Goal: Task Accomplishment & Management: Manage account settings

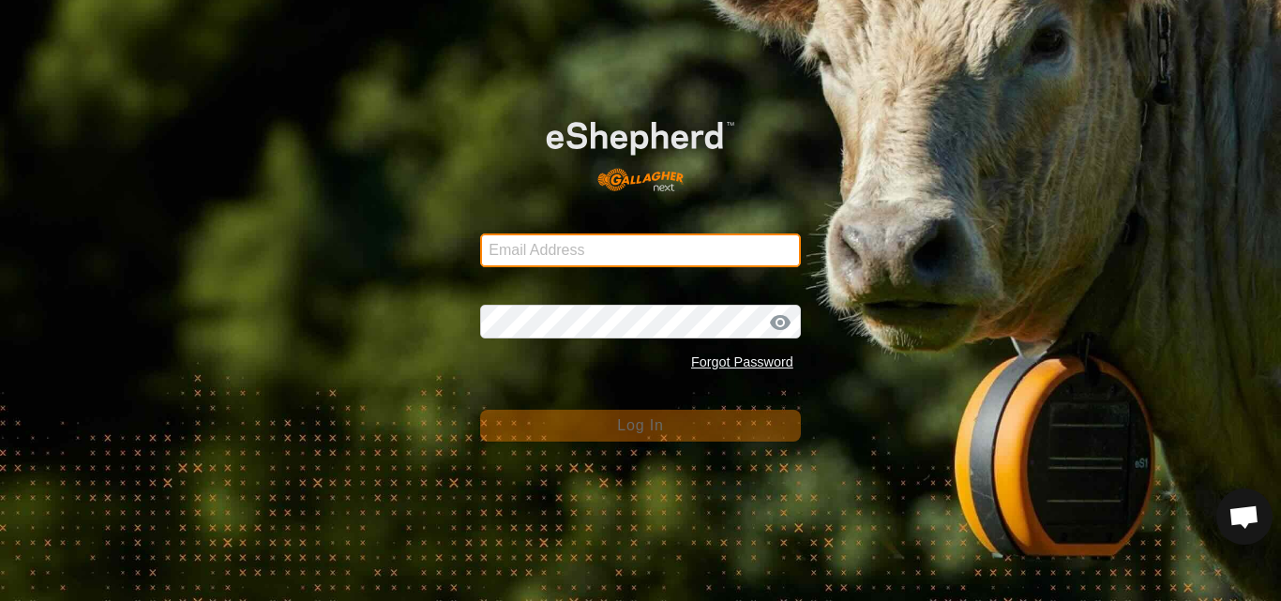
click at [533, 249] on input "Email Address" at bounding box center [640, 250] width 321 height 34
type input "jnerg84@gmail.com"
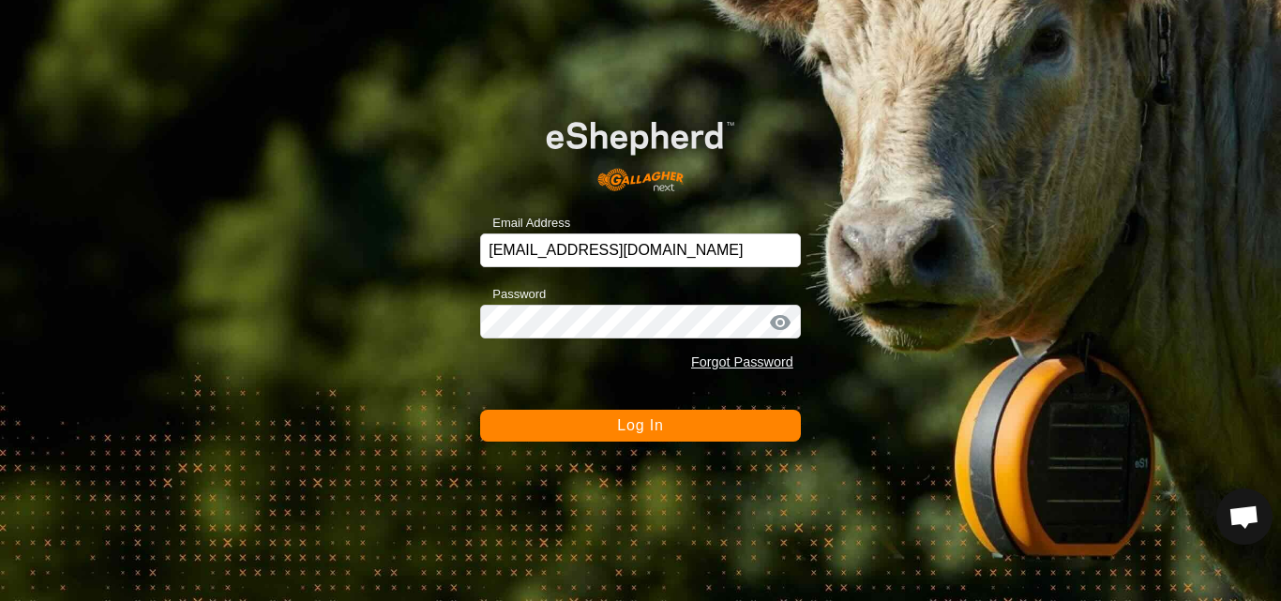
click at [592, 421] on button "Log In" at bounding box center [640, 426] width 321 height 32
